Goal: Communication & Community: Answer question/provide support

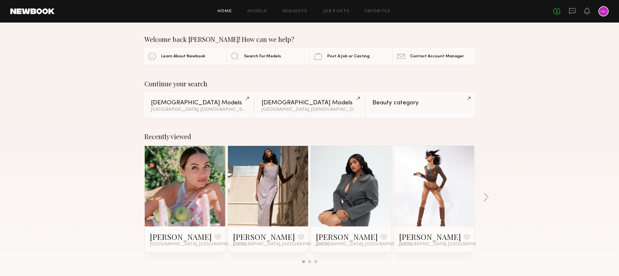
click at [604, 12] on div at bounding box center [603, 11] width 10 height 10
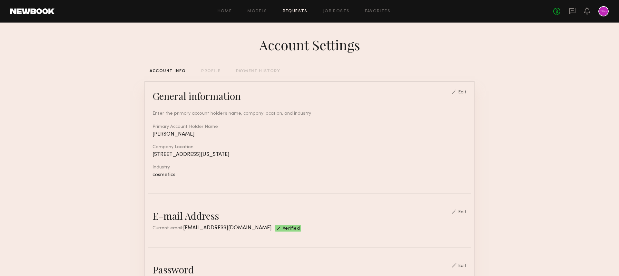
click at [298, 12] on link "Requests" at bounding box center [295, 11] width 25 height 4
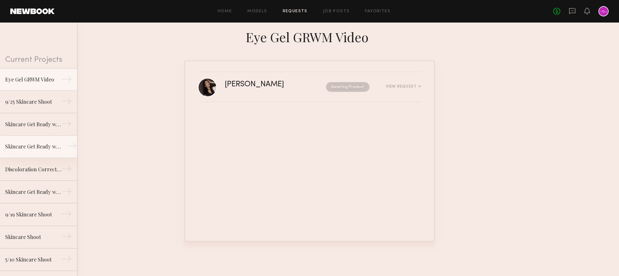
click at [37, 148] on div "Skincare Get Ready with Me Video (Eye Gel)" at bounding box center [33, 147] width 56 height 8
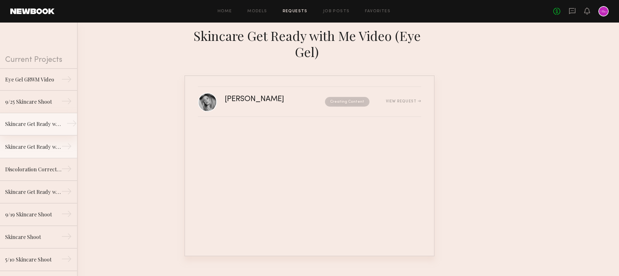
click at [37, 127] on div "Skincare Get Ready with Me Video (Body Treatment)" at bounding box center [33, 124] width 56 height 8
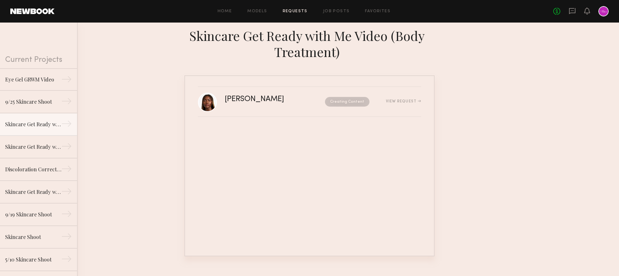
click at [325, 7] on div "Home Models Requests Job Posts Favorites Sign Out No fees up to $5,000" at bounding box center [331, 11] width 554 height 10
click at [329, 11] on link "Job Posts" at bounding box center [336, 11] width 27 height 4
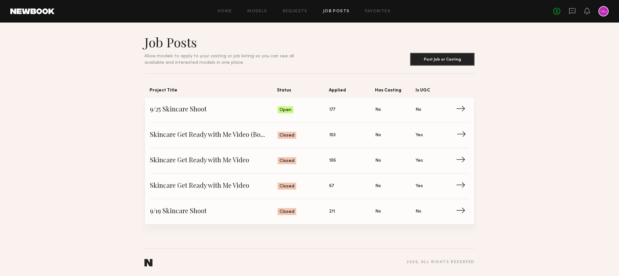
click at [249, 141] on link "Skincare Get Ready with Me Video (Body Treatment) Status: Closed Applied: 103 H…" at bounding box center [309, 135] width 319 height 25
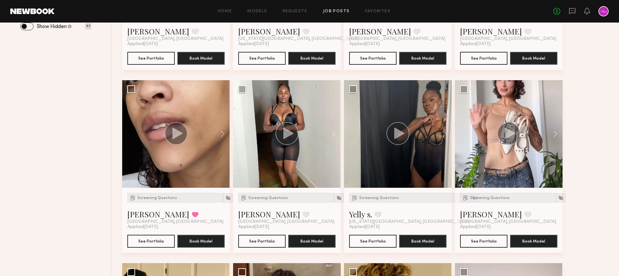
scroll to position [219, 0]
click at [176, 141] on circle at bounding box center [176, 133] width 23 height 23
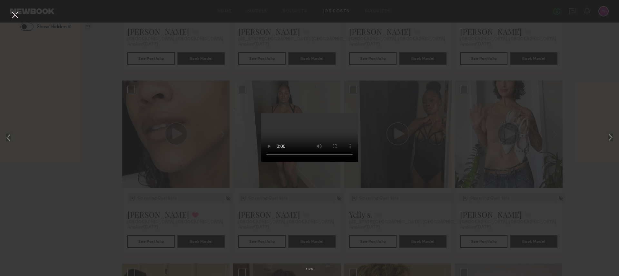
click at [15, 14] on button at bounding box center [15, 16] width 10 height 12
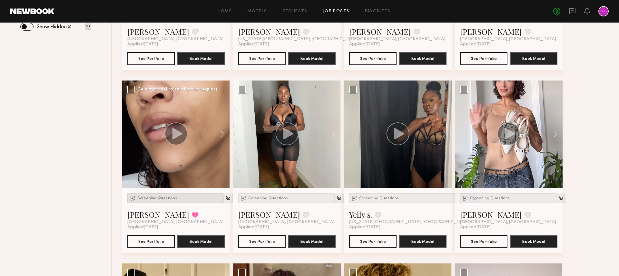
click at [171, 199] on span "Screening Questions" at bounding box center [157, 199] width 40 height 4
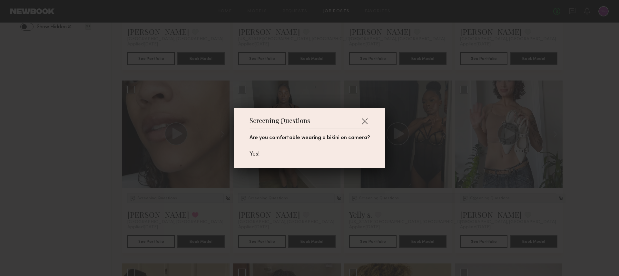
click at [169, 197] on div "Screening Questions Are you comfortable wearing a bikini on camera? Yes!" at bounding box center [309, 138] width 619 height 276
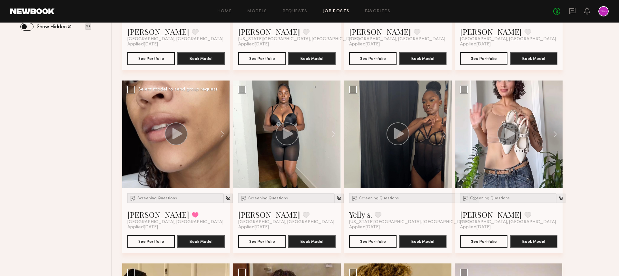
scroll to position [223, 0]
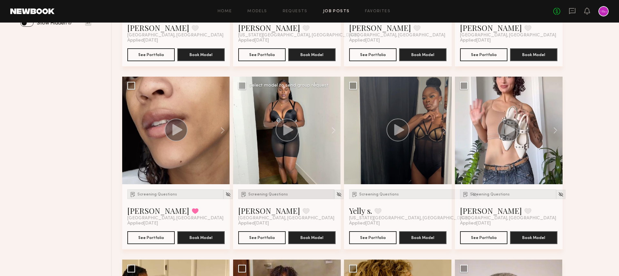
click at [255, 194] on span "Screening Questions" at bounding box center [268, 195] width 40 height 4
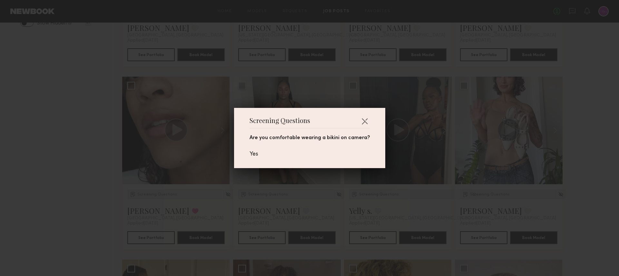
click at [199, 190] on div "Screening Questions Are you comfortable wearing a bikini on camera? Yes" at bounding box center [309, 138] width 619 height 276
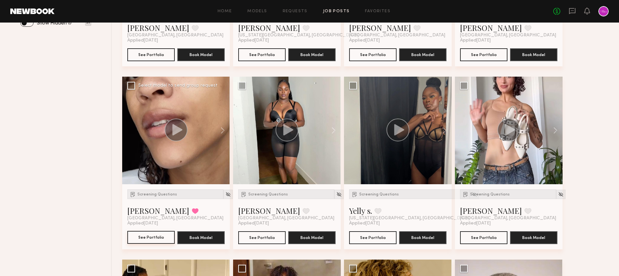
click at [155, 237] on button "See Portfolio" at bounding box center [150, 237] width 47 height 13
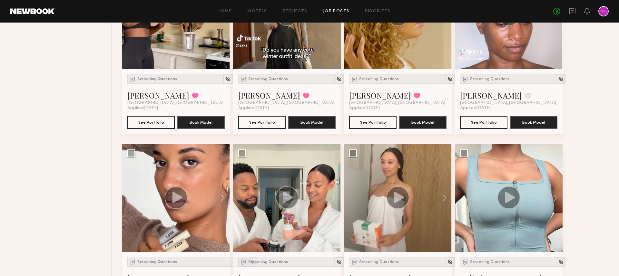
scroll to position [0, 0]
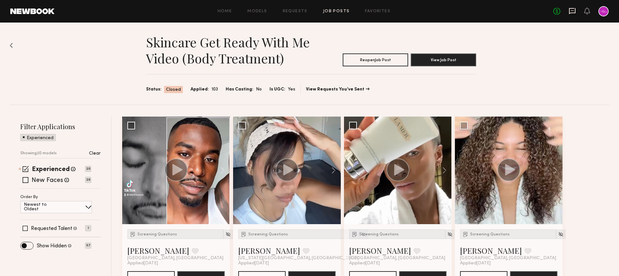
click at [570, 11] on icon at bounding box center [571, 10] width 7 height 7
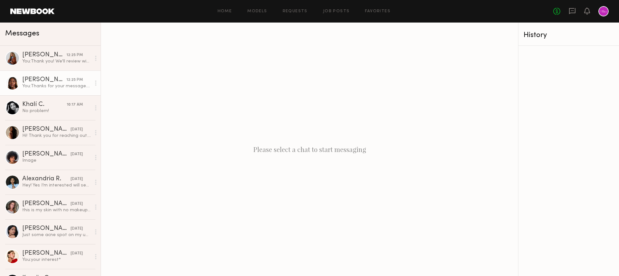
click at [56, 82] on div "[PERSON_NAME]" at bounding box center [44, 80] width 44 height 6
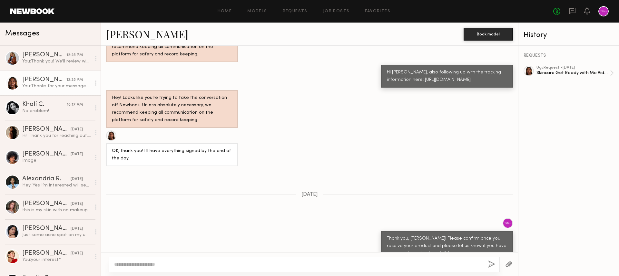
scroll to position [390, 0]
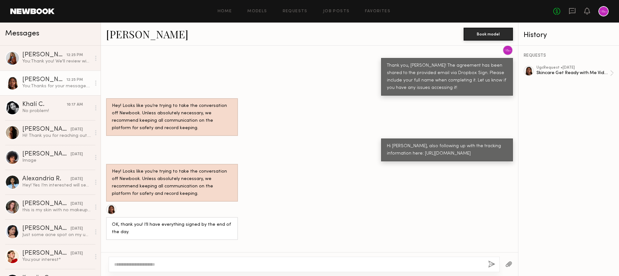
drag, startPoint x: 468, startPoint y: 149, endPoint x: 399, endPoint y: 141, distance: 70.1
click at [399, 143] on div "Hi [PERSON_NAME], also following up with the tracking information here: [URL][D…" at bounding box center [447, 150] width 120 height 15
copy div "https://tools.usps.com/go/TrackConfirmAction?qtc_tLabels1=9400136208133275794949"
click at [469, 188] on div "Hey! Looks like you’re trying to take the conversation off Newbook. Unless abso…" at bounding box center [309, 183] width 417 height 38
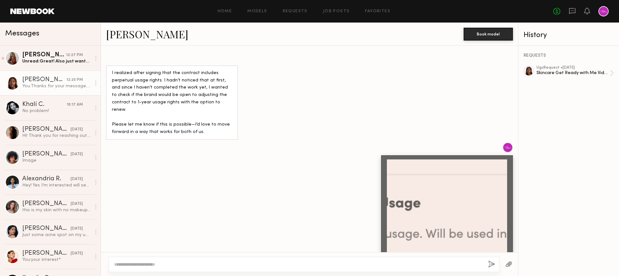
scroll to position [791, 0]
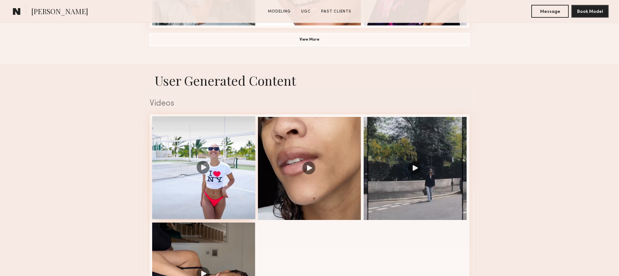
scroll to position [485, 0]
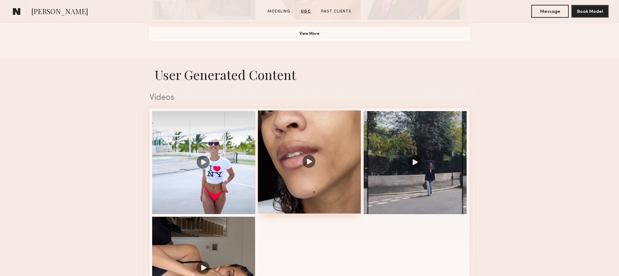
click at [321, 173] on div at bounding box center [309, 162] width 103 height 103
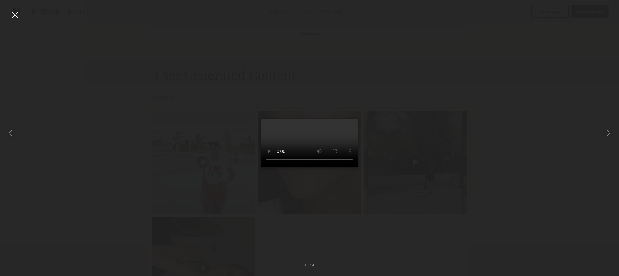
click at [17, 16] on div at bounding box center [15, 15] width 10 height 10
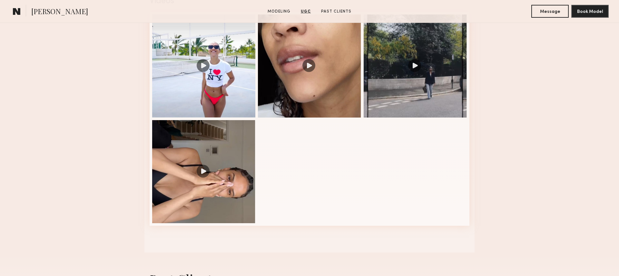
scroll to position [582, 0]
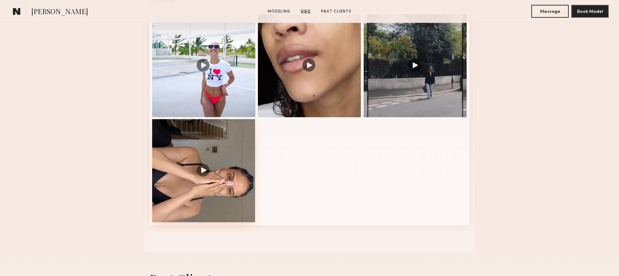
click at [206, 190] on div at bounding box center [203, 170] width 103 height 103
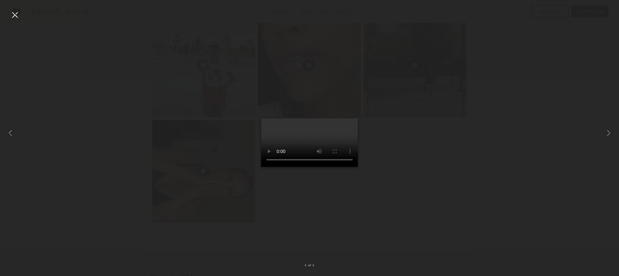
click at [15, 15] on div at bounding box center [15, 15] width 10 height 10
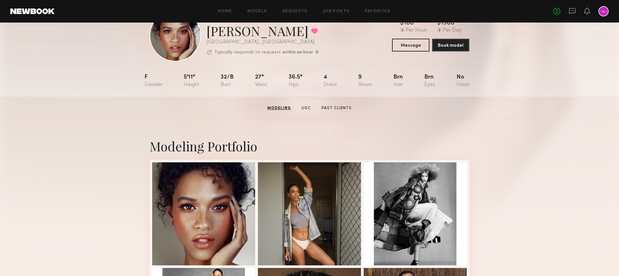
scroll to position [0, 0]
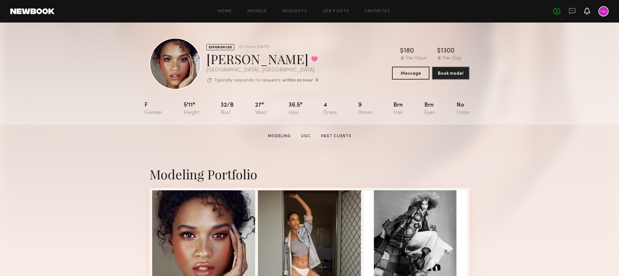
click at [584, 12] on icon at bounding box center [586, 10] width 5 height 5
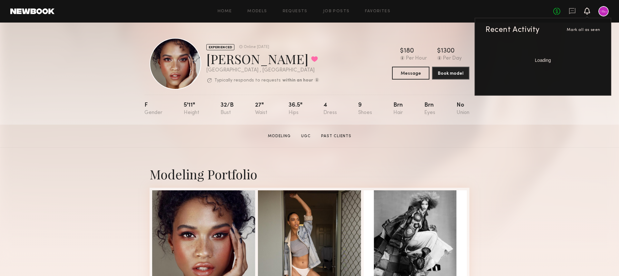
click at [567, 11] on div "No fees up to $5,000 Recent Activity [PERSON_NAME] all as seen Loading" at bounding box center [580, 11] width 55 height 10
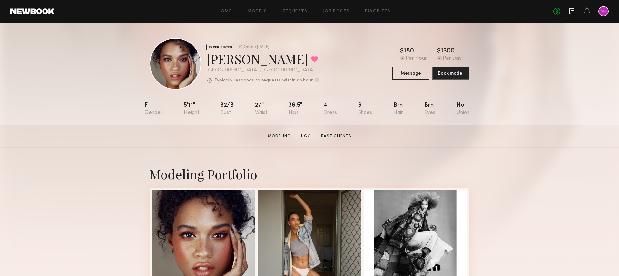
click at [571, 11] on icon at bounding box center [571, 10] width 7 height 7
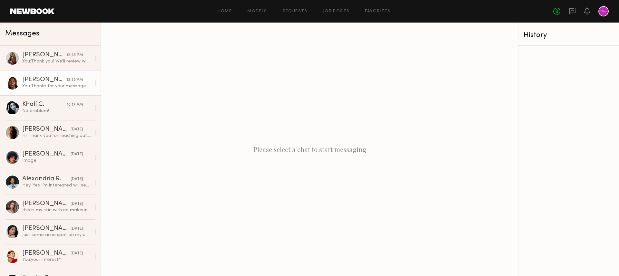
click at [40, 86] on div "You: Thanks for your message. No, this is not negotiable and was stated in the …" at bounding box center [56, 86] width 69 height 6
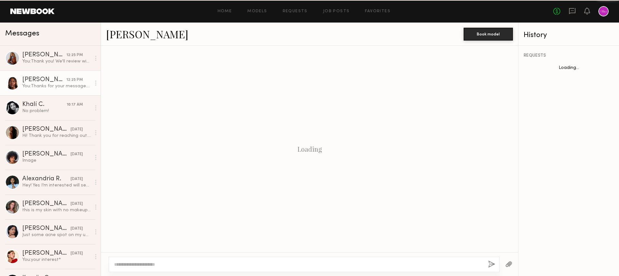
scroll to position [791, 0]
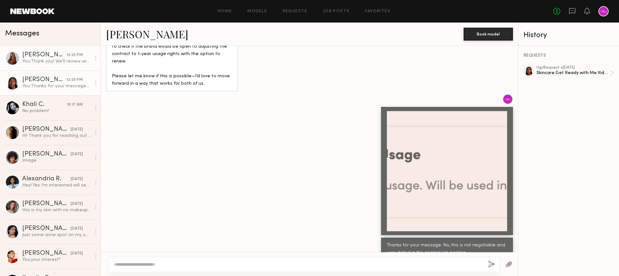
click at [42, 63] on div "You: Thank you! We'll review with the team and get back to you :)" at bounding box center [56, 61] width 69 height 6
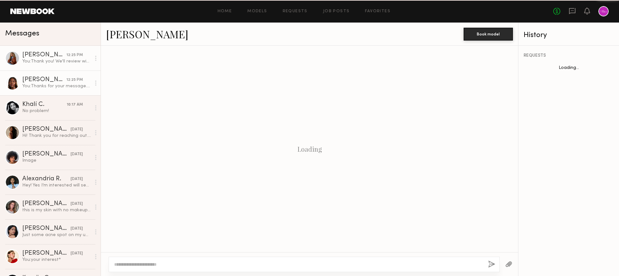
scroll to position [768, 0]
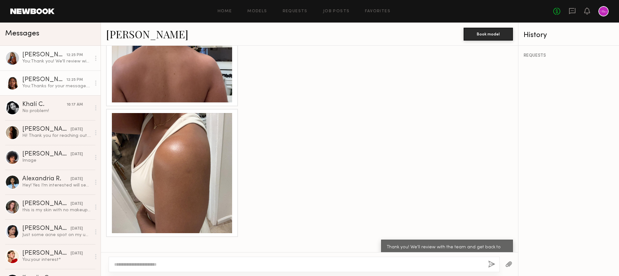
click at [46, 82] on div "[PERSON_NAME]" at bounding box center [44, 80] width 44 height 6
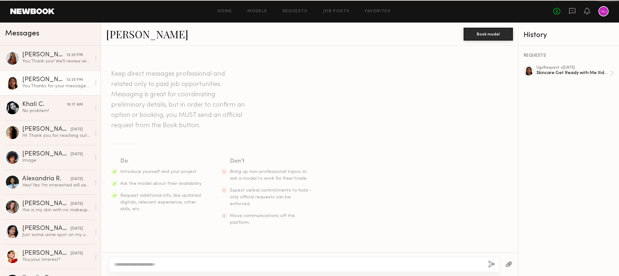
scroll to position [791, 0]
